Goal: Transaction & Acquisition: Purchase product/service

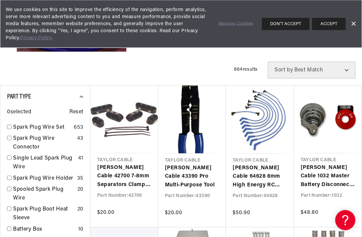
scroll to position [159, 0]
click at [354, 21] on link "Dismiss Banner" at bounding box center [354, 24] width 10 height 10
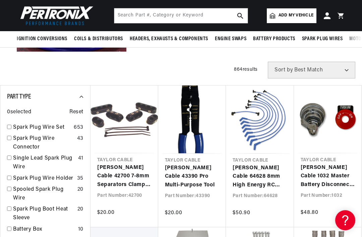
scroll to position [0, 0]
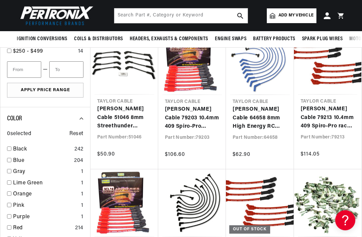
scroll to position [643, 0]
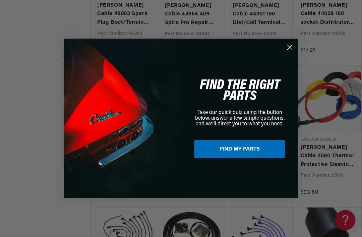
scroll to position [1459, 0]
click at [291, 53] on circle "Close dialog" at bounding box center [290, 47] width 11 height 11
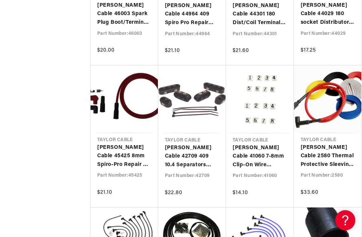
scroll to position [0, 0]
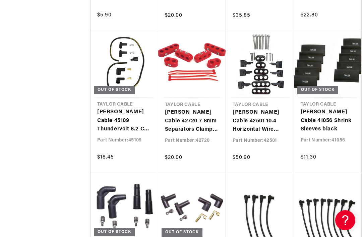
scroll to position [0, 203]
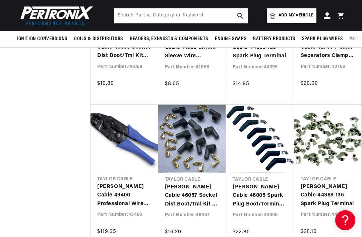
click at [292, 22] on link "Add my vehicle" at bounding box center [292, 15] width 50 height 15
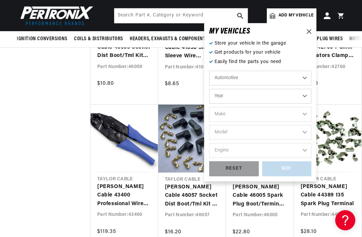
click at [275, 81] on select "Automotive Agricultural Industrial Marine Motorcycle" at bounding box center [260, 78] width 102 height 15
click at [299, 99] on select "Year 2024 2023 2022 2021 2020 2019 2018 2017 2016 2015 2014 2013 2012 2011 2010…" at bounding box center [260, 96] width 102 height 15
select select "1966"
click at [281, 120] on select "Make Alfa Romeo American Motors Aston Martin Austin Austin Healey Avanti Bentle…" at bounding box center [260, 114] width 102 height 15
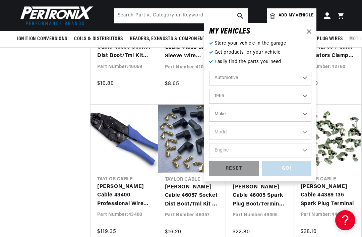
select select "Ford"
click at [296, 135] on select "Model Bronco Club Wagon Country Sedan Country Squire Custom Custom 500 Econolin…" at bounding box center [260, 132] width 102 height 15
select select "Mustang"
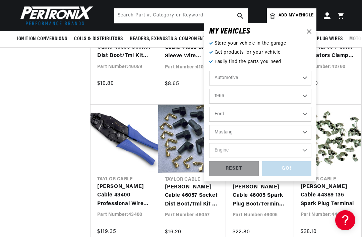
scroll to position [0, 16]
click at [281, 151] on select "Engine 4.1L 4.3L 170cid / 2.8L 200cid / 3.3L 289cid / 4.7L 302cid / 5.0L 351W 3…" at bounding box center [260, 150] width 102 height 15
select select "289cid-4.7L"
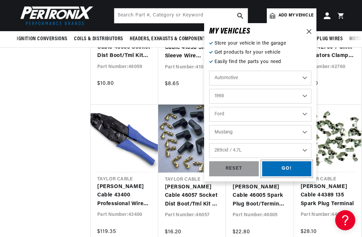
click at [293, 175] on div "GO!" at bounding box center [287, 168] width 50 height 15
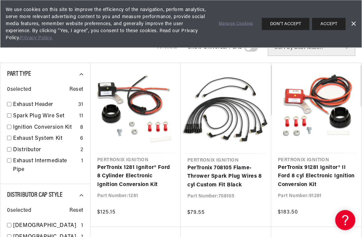
scroll to position [64, 0]
click at [352, 20] on link "Dismiss Banner" at bounding box center [354, 24] width 10 height 10
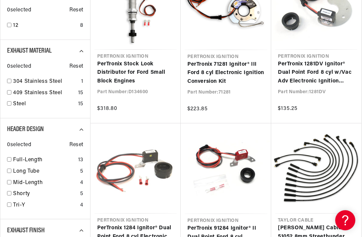
scroll to position [0, 0]
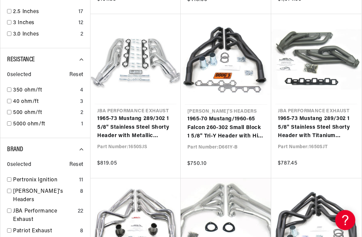
scroll to position [0, 203]
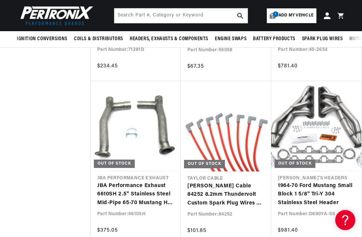
scroll to position [3002, 0]
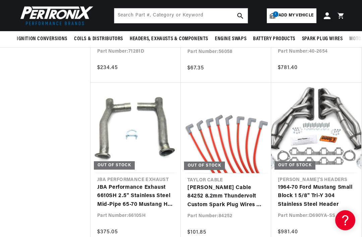
click at [248, 184] on link "[PERSON_NAME] Cable 84252 8.2mm Thundervolt Custom Spark Plug Wires 8 cyl red" at bounding box center [226, 197] width 77 height 26
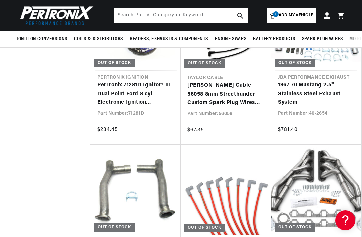
scroll to position [2651, 0]
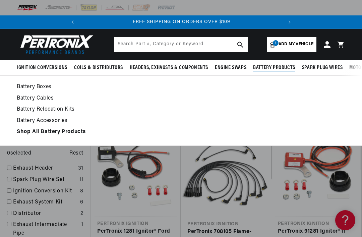
click at [74, 134] on strong "Shop All Battery Products" at bounding box center [51, 131] width 69 height 5
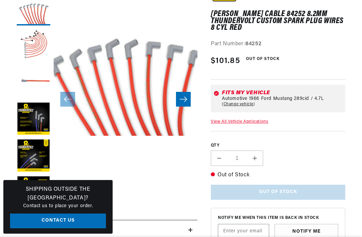
click at [28, 126] on button "Load image 4 in gallery view" at bounding box center [34, 120] width 34 height 34
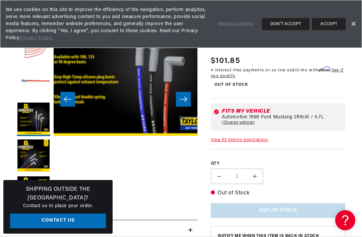
click at [338, 19] on button "ACCEPT" at bounding box center [329, 24] width 34 height 12
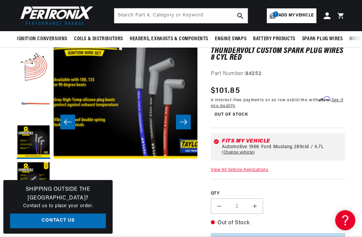
scroll to position [0, 203]
click at [35, 185] on button "Load image 5 in gallery view" at bounding box center [34, 179] width 34 height 34
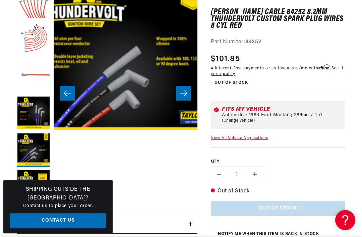
scroll to position [116, 0]
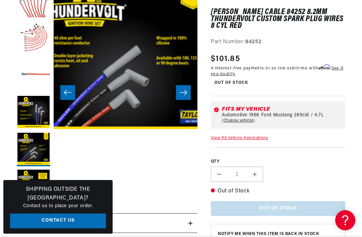
click at [39, 184] on button "Load image 6 in gallery view" at bounding box center [34, 187] width 34 height 34
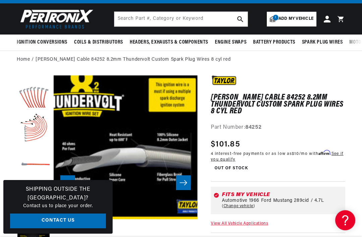
scroll to position [0, 0]
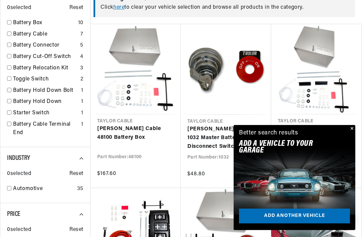
scroll to position [222, 0]
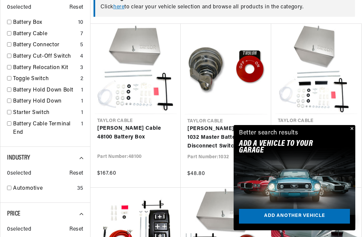
click at [346, 154] on div "Better search results Add A VEHICLE to your garage Add another vehicle" at bounding box center [295, 139] width 122 height 29
click at [349, 133] on button "Close" at bounding box center [352, 129] width 8 height 8
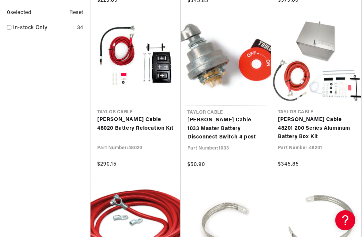
scroll to position [629, 0]
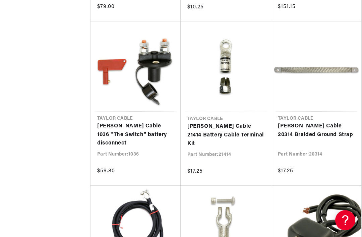
scroll to position [0, 203]
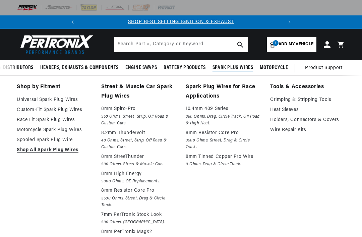
click at [72, 149] on link "Shop All Spark Plug Wires" at bounding box center [54, 150] width 75 height 8
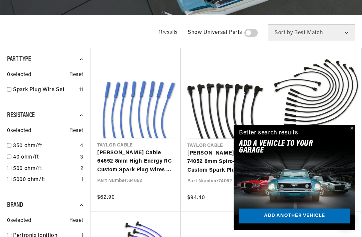
scroll to position [155, 0]
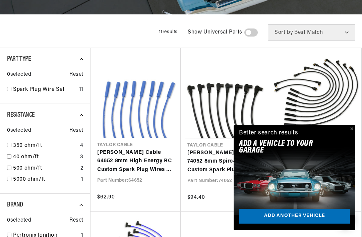
click at [348, 133] on button "Close" at bounding box center [352, 129] width 8 height 8
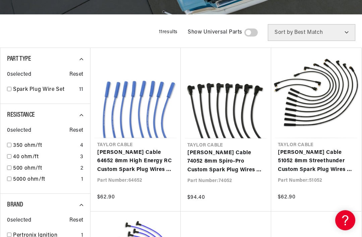
scroll to position [0, 203]
click at [253, 33] on span at bounding box center [251, 33] width 13 height 8
click at [250, 34] on input "checkbox" at bounding box center [248, 34] width 4 height 0
checkbox input "true"
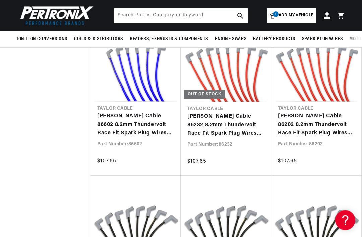
scroll to position [0, 203]
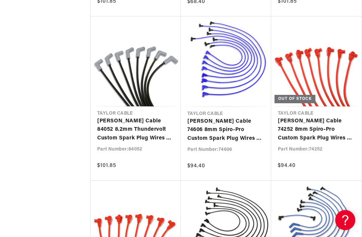
scroll to position [0, 203]
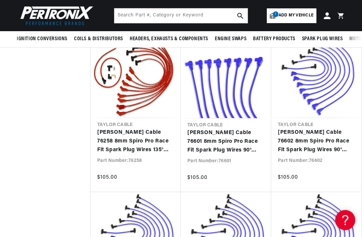
scroll to position [5599, 0]
click at [130, 130] on link "[PERSON_NAME] Cable 76258 8mm Spiro Pro Race Fit Spark Plug Wires 135° Red" at bounding box center [135, 142] width 77 height 26
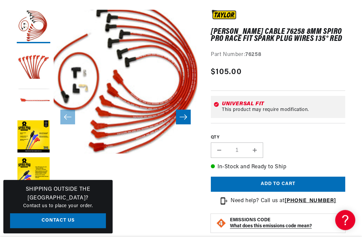
scroll to position [95, 0]
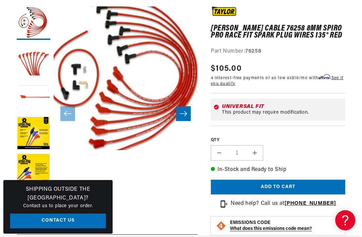
click at [38, 60] on button "Load image 2 in gallery view" at bounding box center [34, 60] width 34 height 34
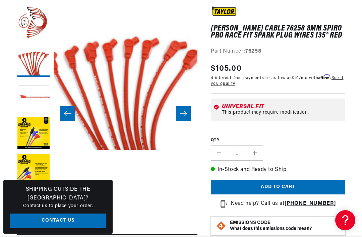
scroll to position [0, 203]
click at [35, 88] on button "Load image 3 in gallery view" at bounding box center [34, 97] width 34 height 34
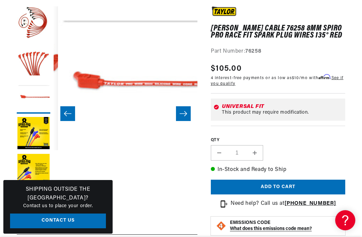
scroll to position [0, 288]
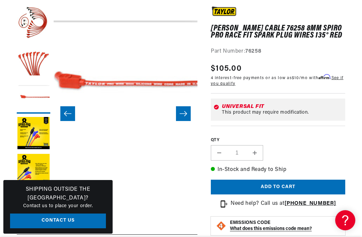
click at [39, 134] on button "Load image 4 in gallery view" at bounding box center [34, 134] width 34 height 34
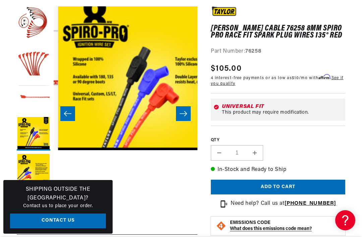
scroll to position [0, 432]
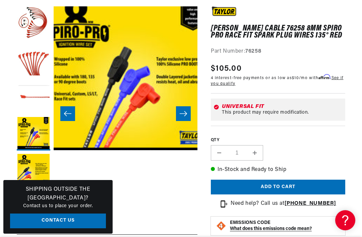
click at [34, 164] on button "Load image 5 in gallery view" at bounding box center [34, 171] width 34 height 34
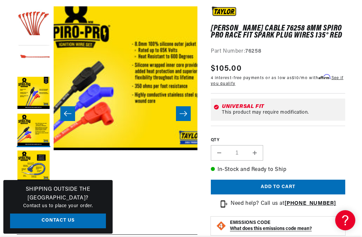
scroll to position [0, 0]
click at [40, 167] on button "Load image 6 in gallery view" at bounding box center [34, 168] width 34 height 34
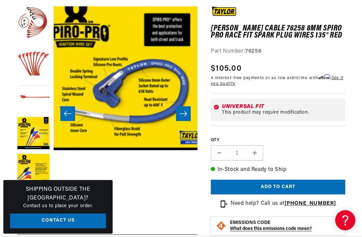
click at [35, 64] on button "Load image 2 in gallery view" at bounding box center [34, 60] width 34 height 34
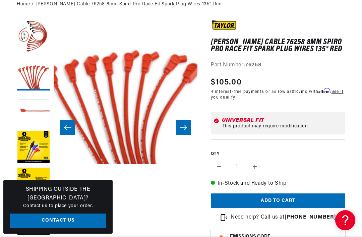
scroll to position [86, 0]
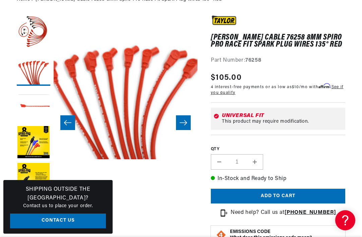
click at [44, 39] on button "Load image 1 in gallery view" at bounding box center [34, 32] width 34 height 34
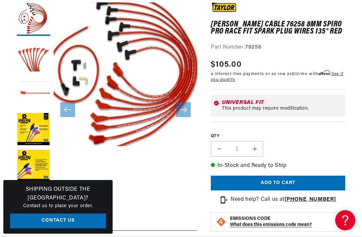
scroll to position [0, 0]
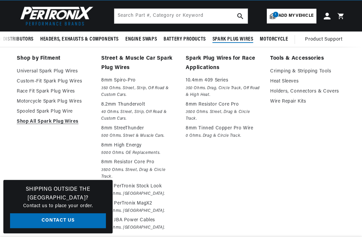
click at [323, 94] on link "Holders, Connectors & Covers" at bounding box center [308, 92] width 75 height 8
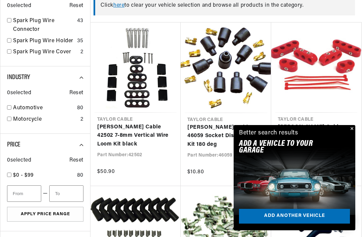
click at [351, 133] on button "Close" at bounding box center [352, 129] width 8 height 8
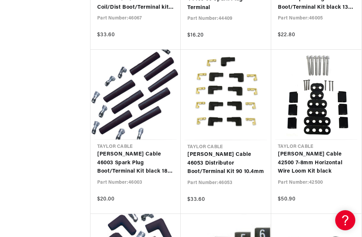
scroll to position [0, 203]
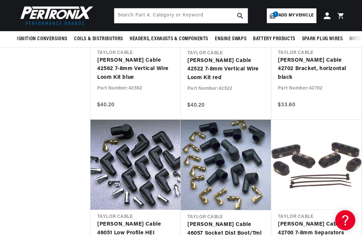
scroll to position [0, 203]
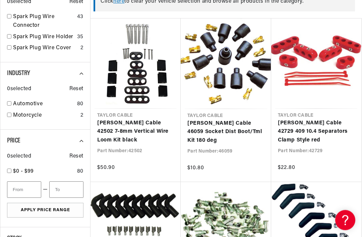
click at [333, 121] on link "[PERSON_NAME] Cable 42729 409 10.4 Separators Clamp Style red" at bounding box center [316, 132] width 77 height 26
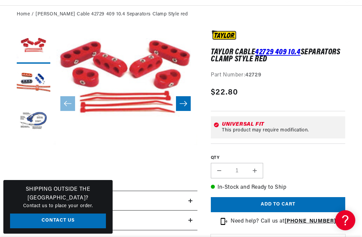
scroll to position [56, 0]
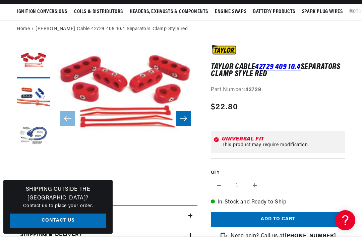
click at [34, 91] on button "Load image 2 in gallery view" at bounding box center [34, 99] width 34 height 34
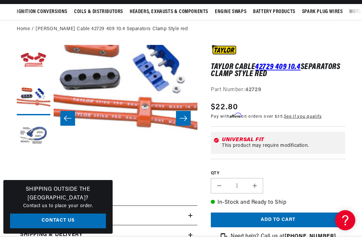
click at [35, 134] on button "Load image 3 in gallery view" at bounding box center [34, 136] width 34 height 34
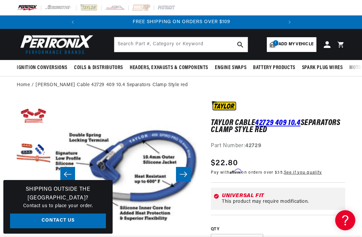
scroll to position [0, 20]
